Goal: Navigation & Orientation: Go to known website

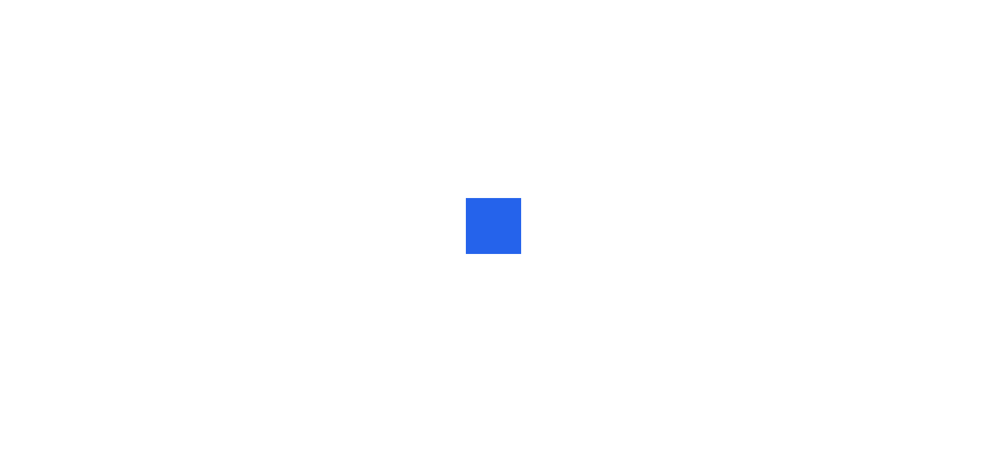
click at [982, 399] on div at bounding box center [493, 226] width 987 height 452
click at [492, 226] on div at bounding box center [494, 226] width 22 height 0
